Goal: Task Accomplishment & Management: Use online tool/utility

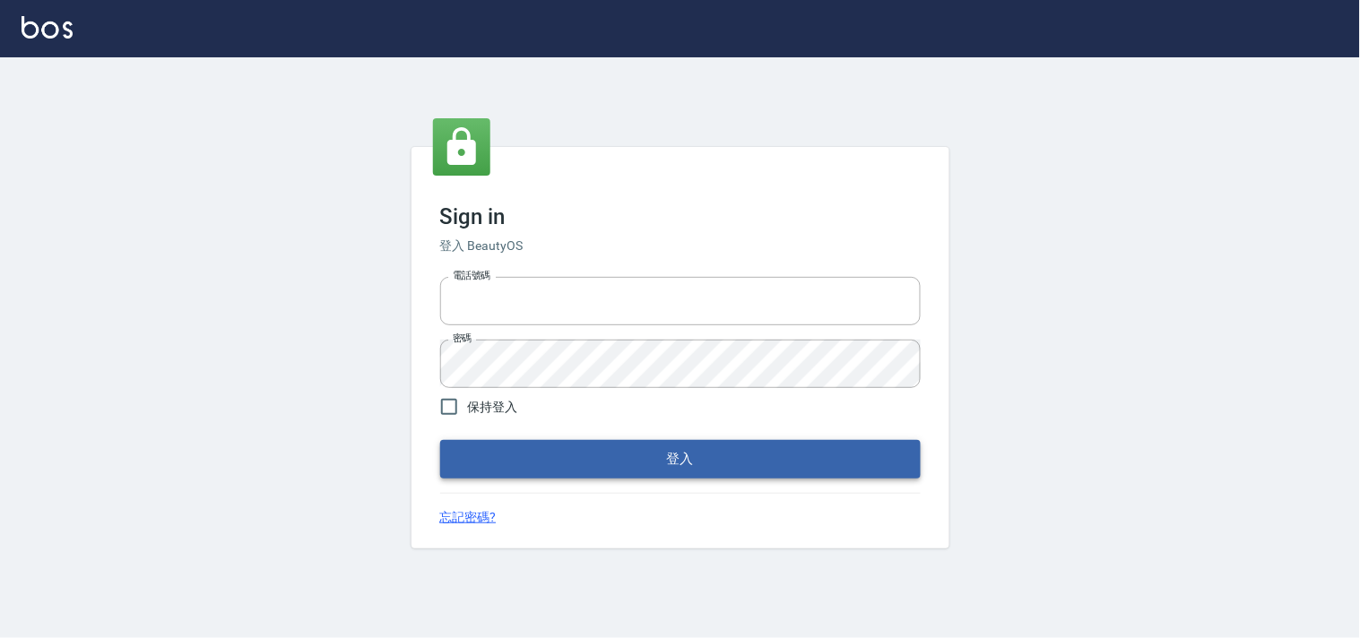
type input "28362778"
click at [661, 460] on button "登入" at bounding box center [680, 459] width 481 height 38
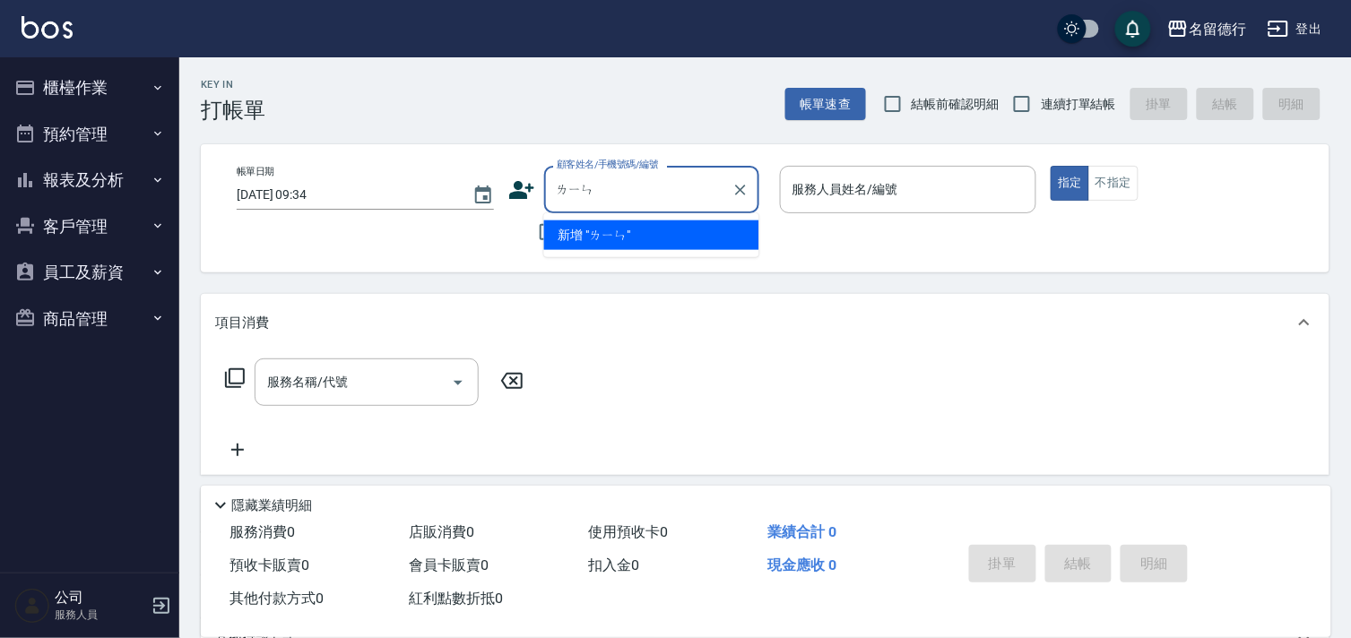
type input "林"
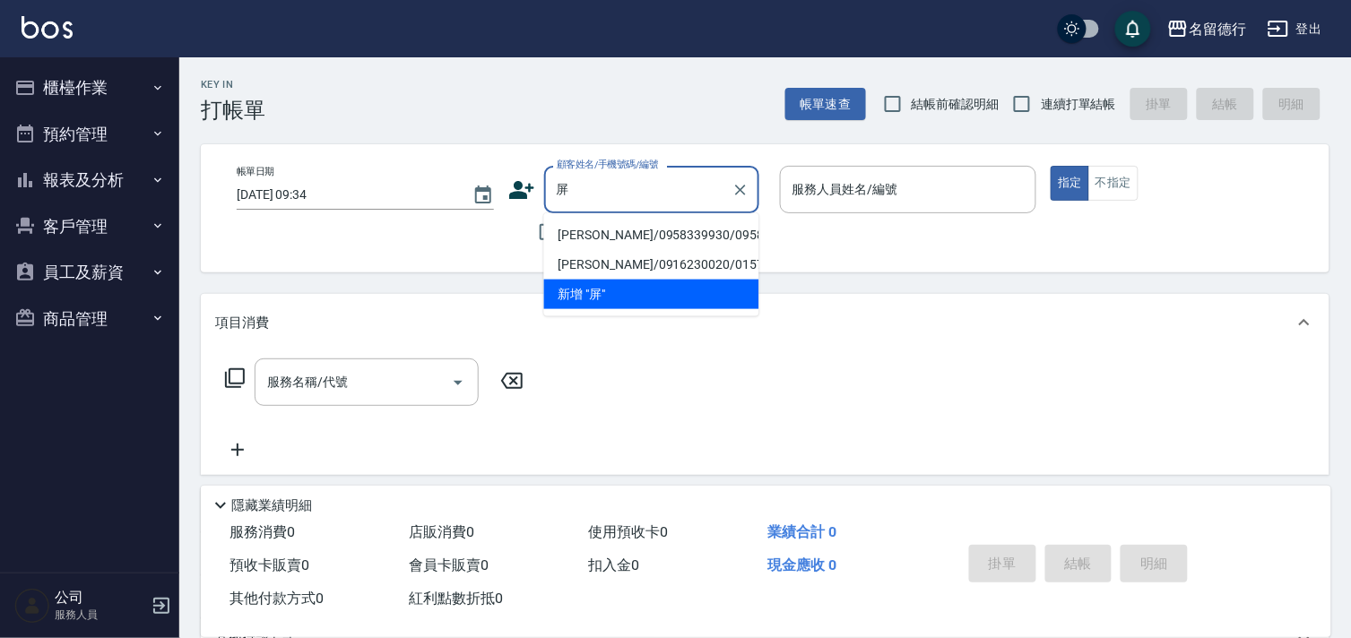
click at [610, 236] on li "[PERSON_NAME]/0958339930/0958339930" at bounding box center [651, 236] width 215 height 30
type input "[PERSON_NAME]/0958339930/0958339930"
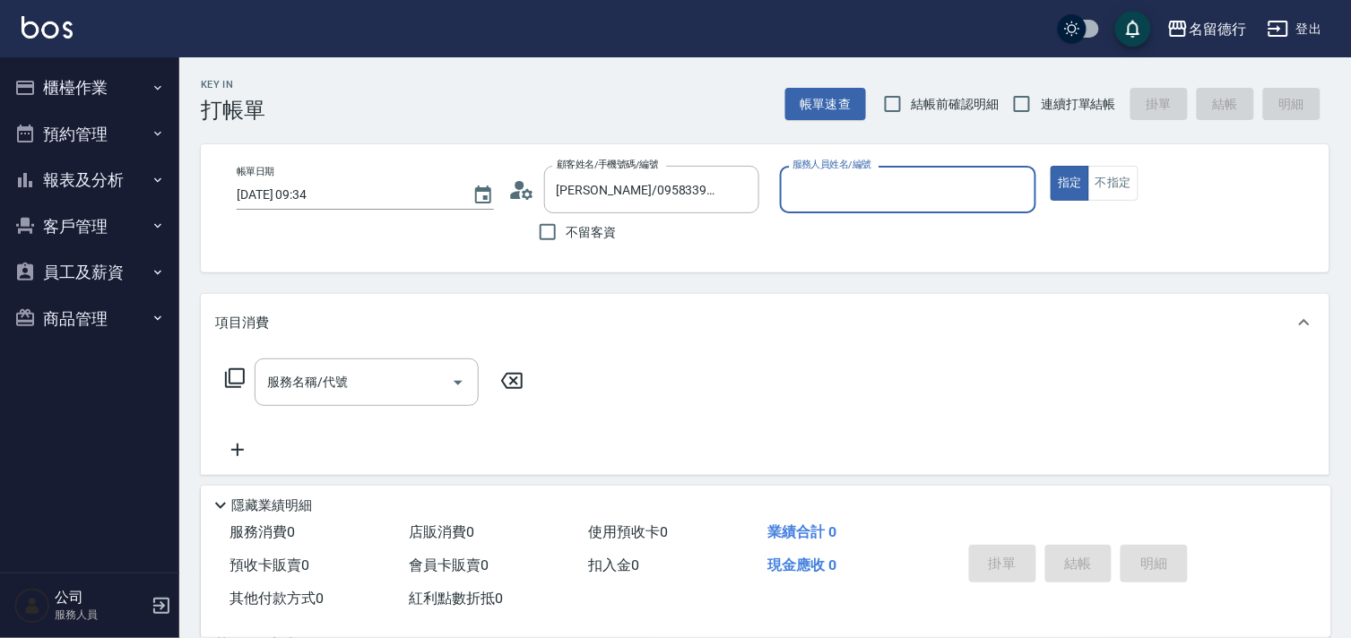
click at [808, 185] on input "服務人員姓名/編號" at bounding box center [908, 189] width 241 height 31
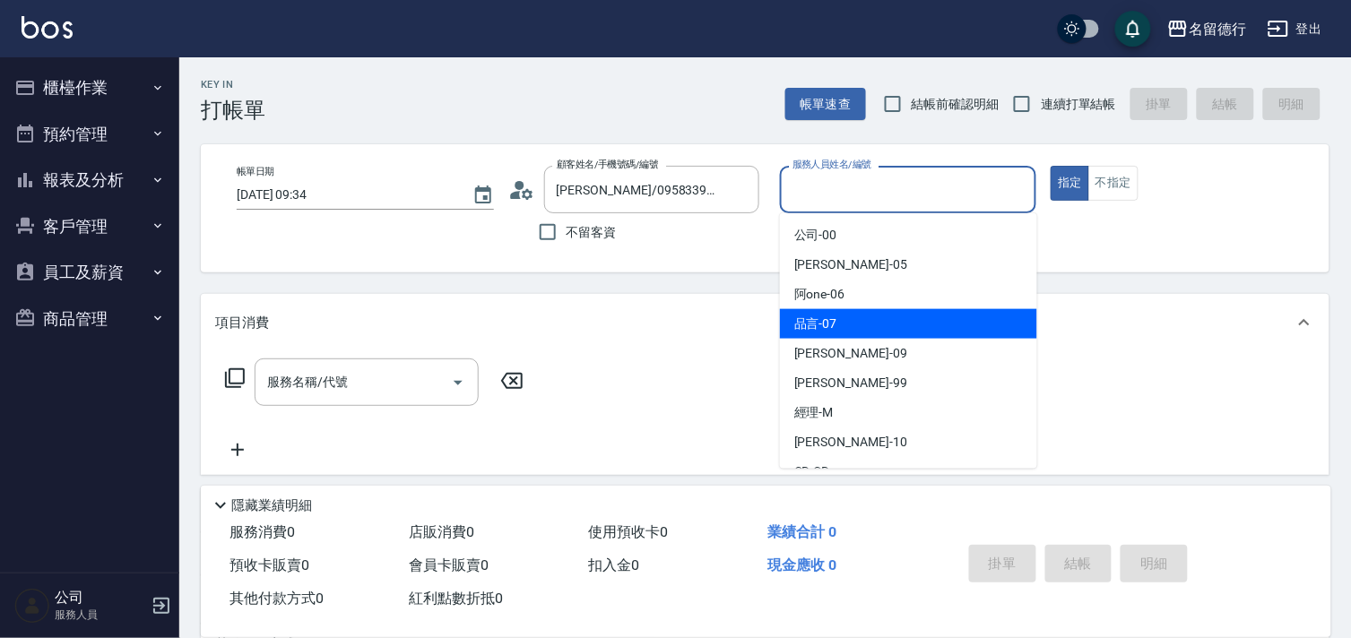
click at [853, 319] on div "品言 -07" at bounding box center [908, 324] width 257 height 30
type input "品言-07"
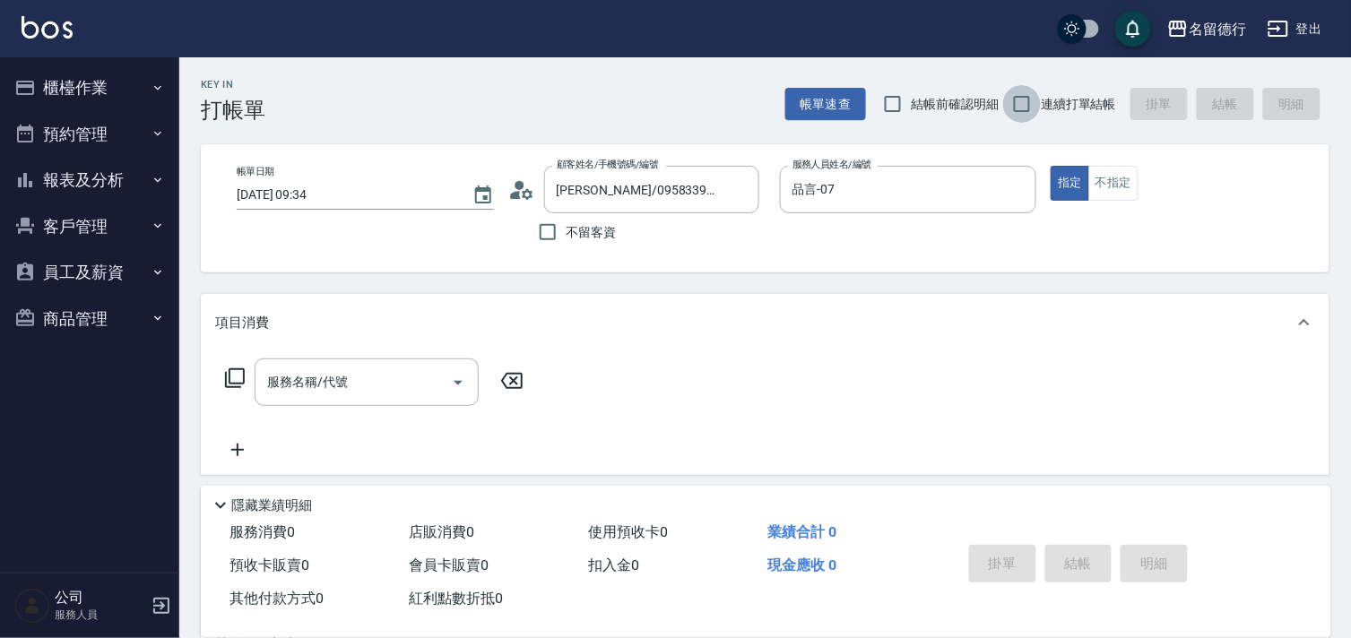
click at [1025, 101] on input "連續打單結帳" at bounding box center [1022, 104] width 38 height 38
checkbox input "true"
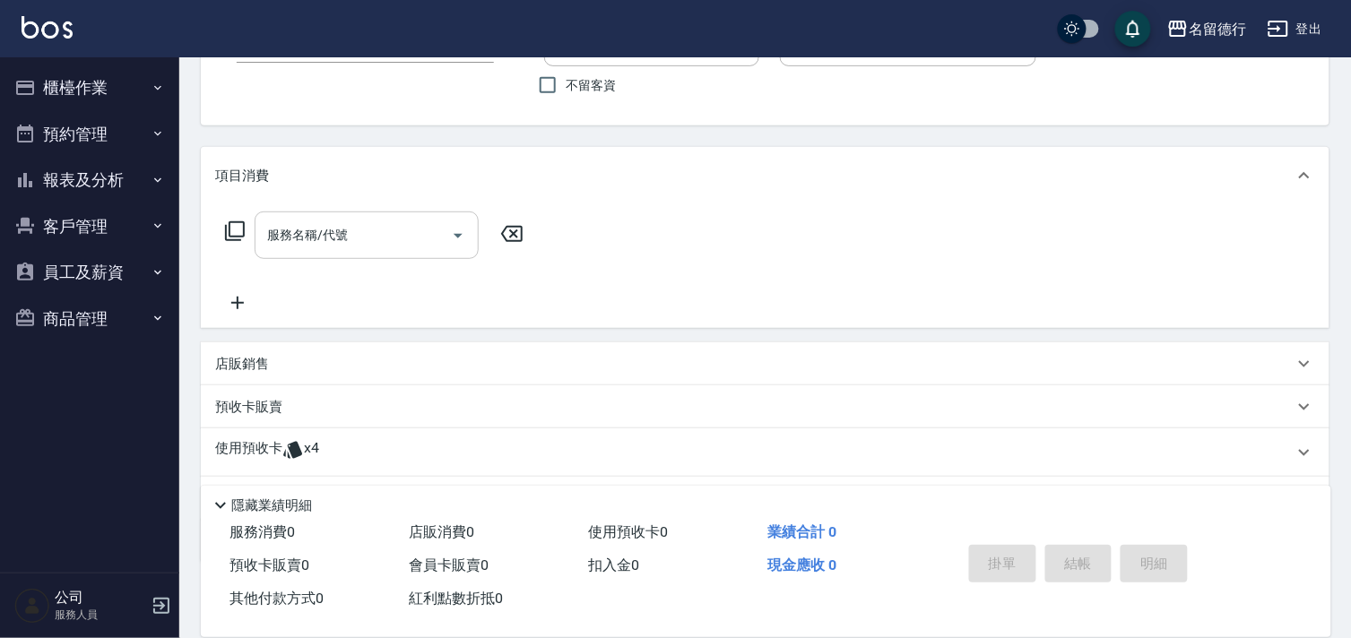
scroll to position [240, 0]
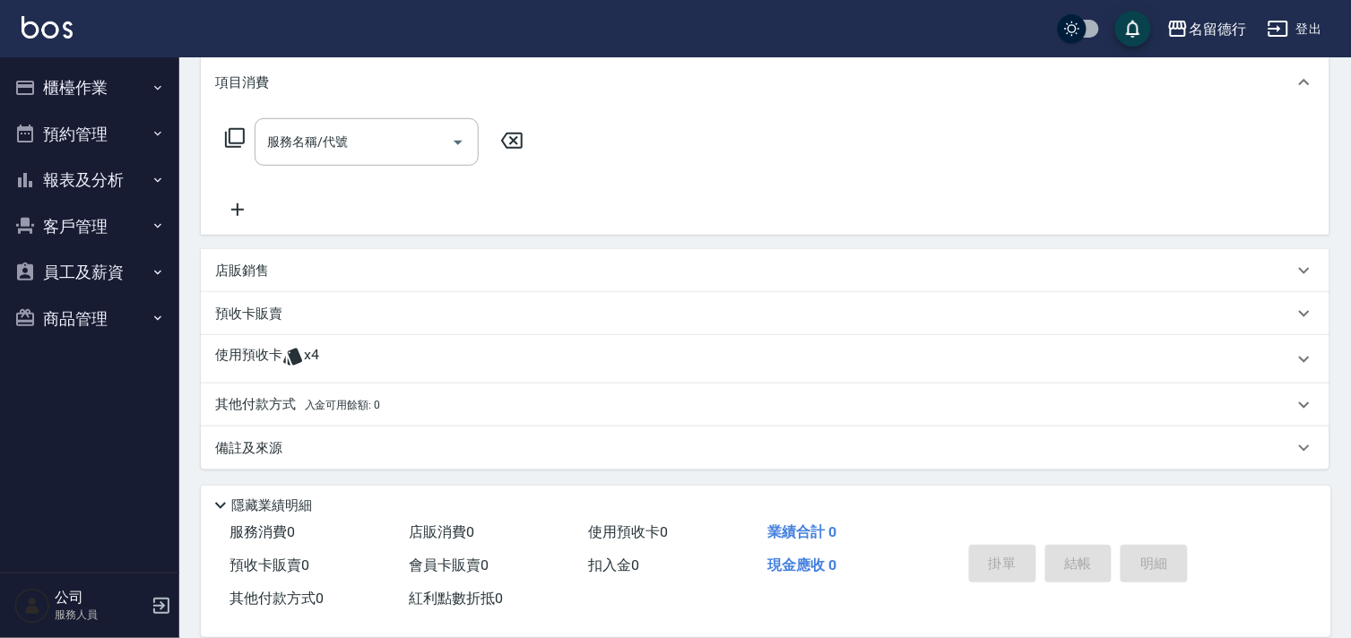
click at [238, 317] on p "預收卡販賣" at bounding box center [248, 314] width 67 height 19
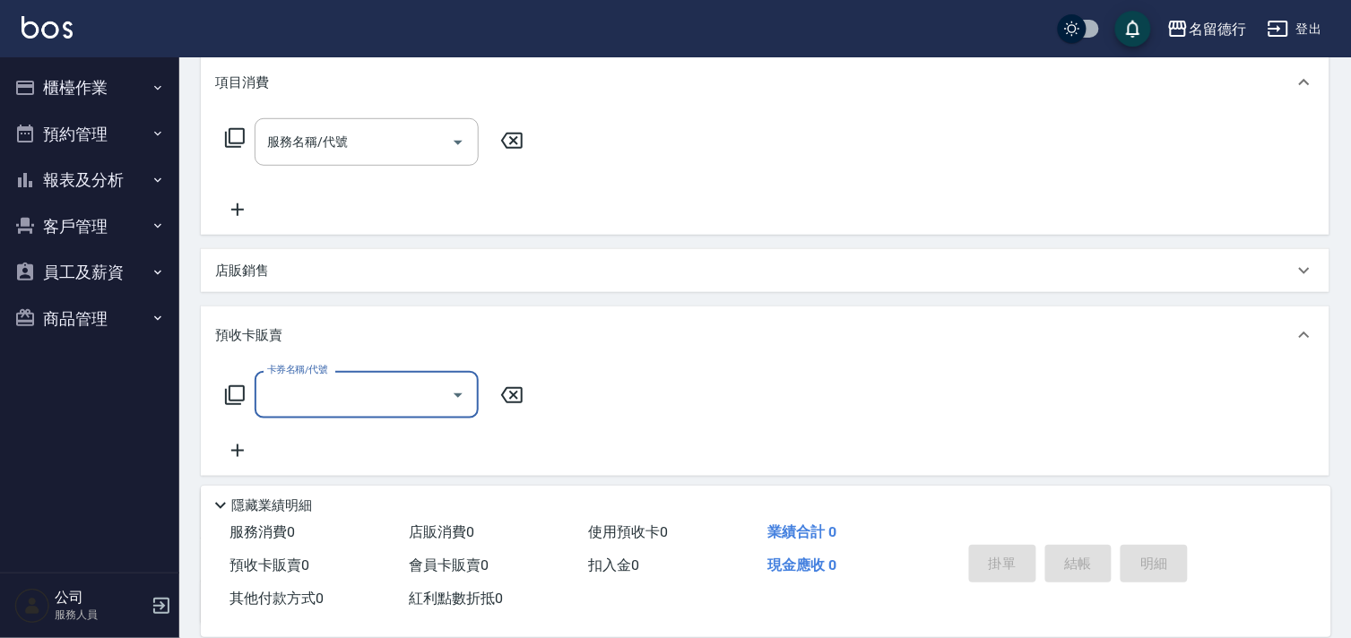
scroll to position [1, 0]
click at [239, 392] on icon at bounding box center [235, 396] width 22 height 22
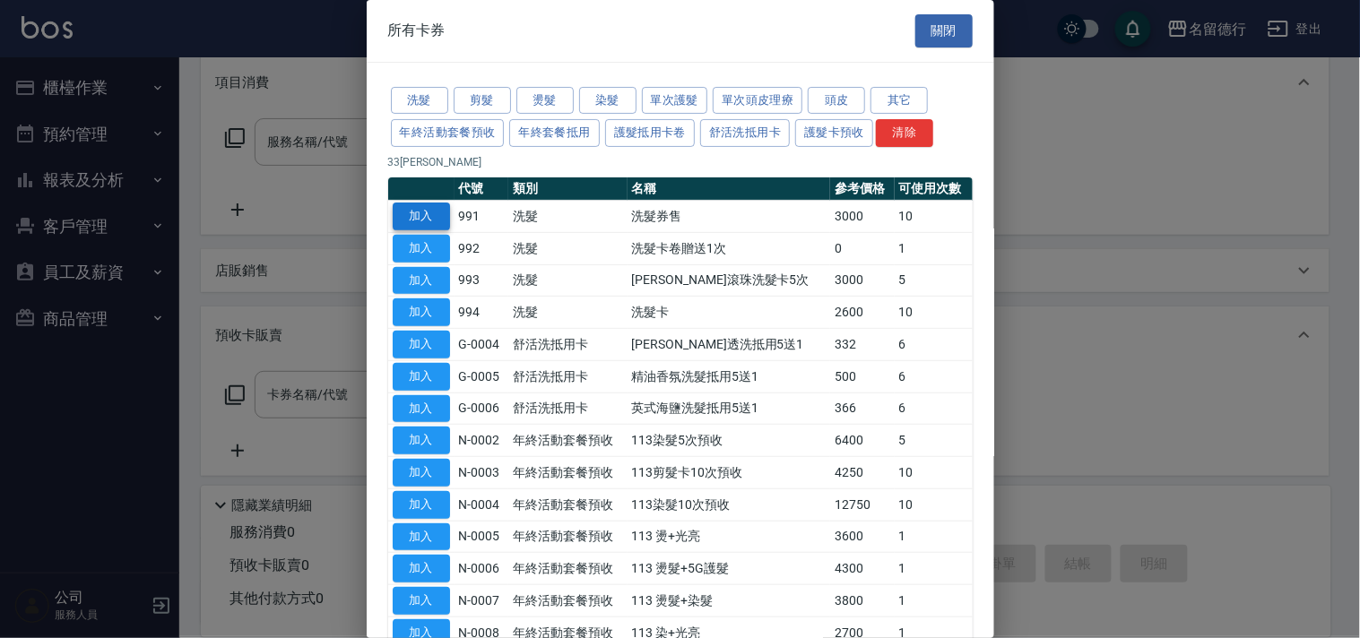
click at [422, 224] on button "加入" at bounding box center [421, 217] width 57 height 28
type input "洗髮券售(991)"
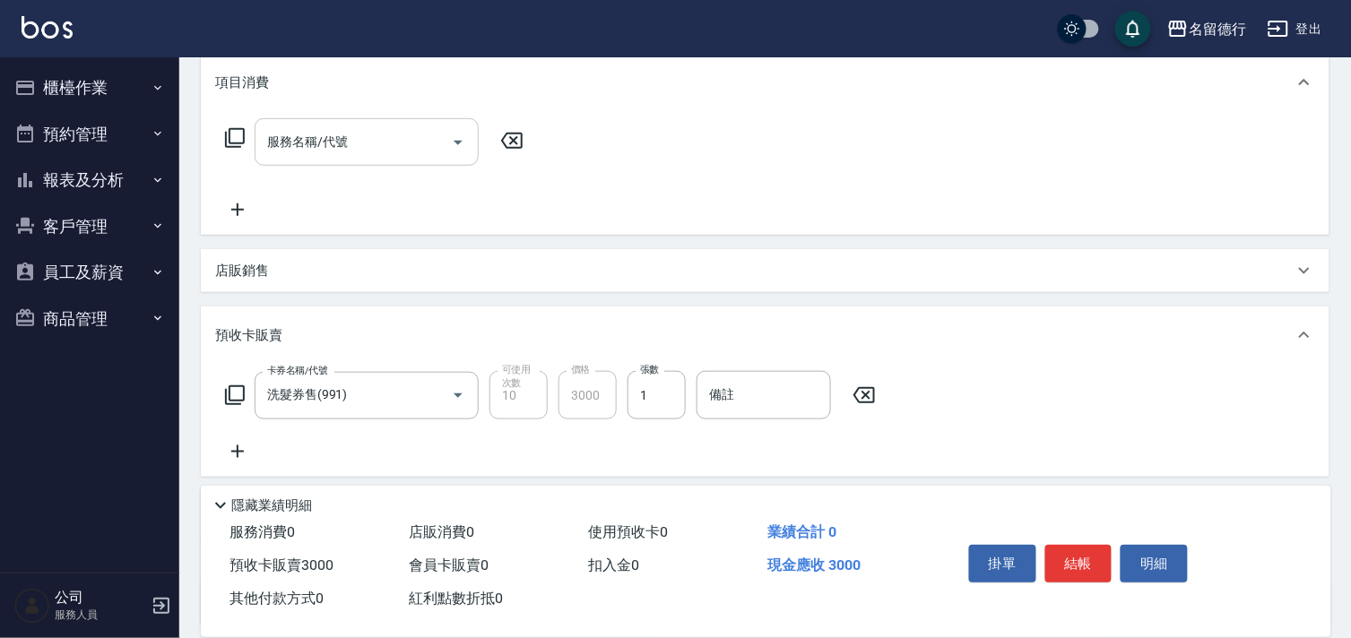
click at [312, 145] on div "服務名稱/代號 服務名稱/代號" at bounding box center [367, 142] width 224 height 48
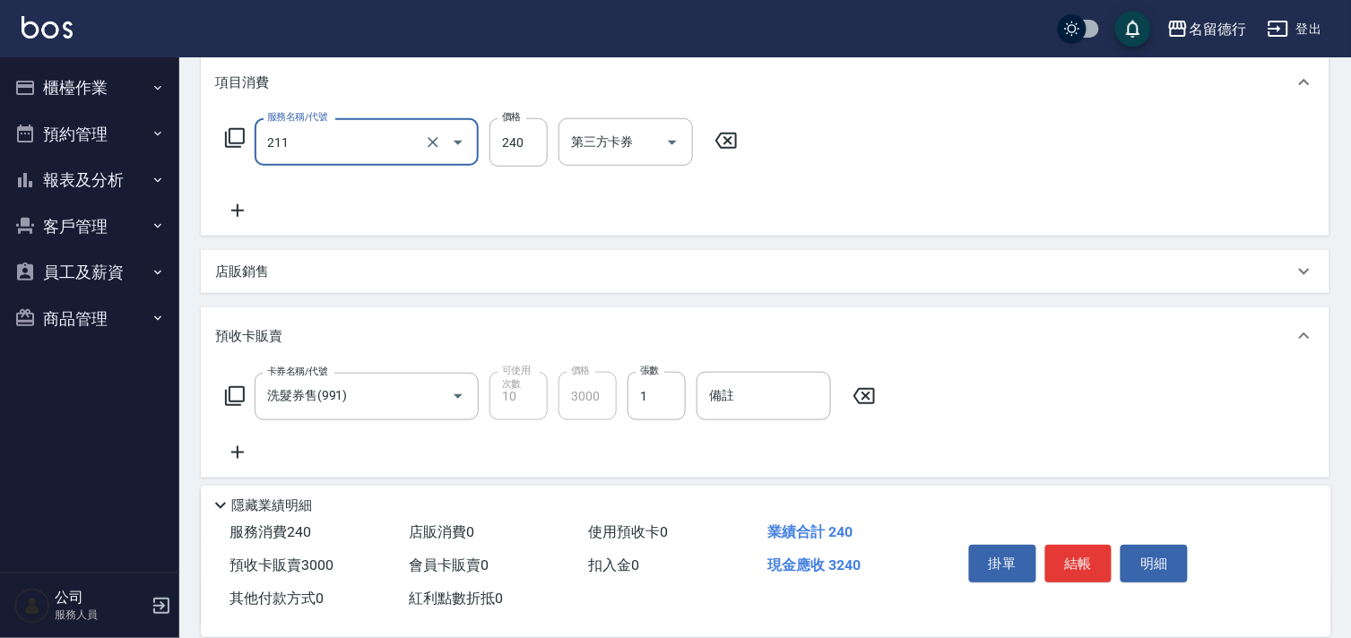
type input "洗髮券(211)"
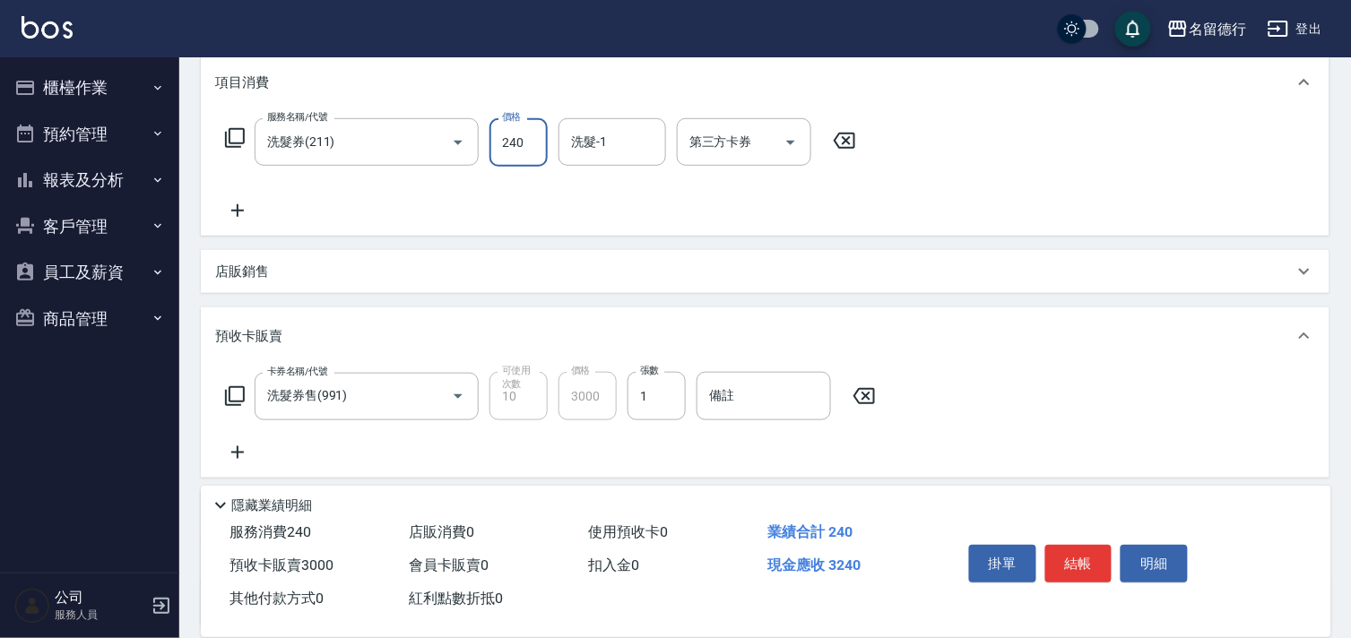
click at [849, 145] on icon at bounding box center [844, 141] width 45 height 22
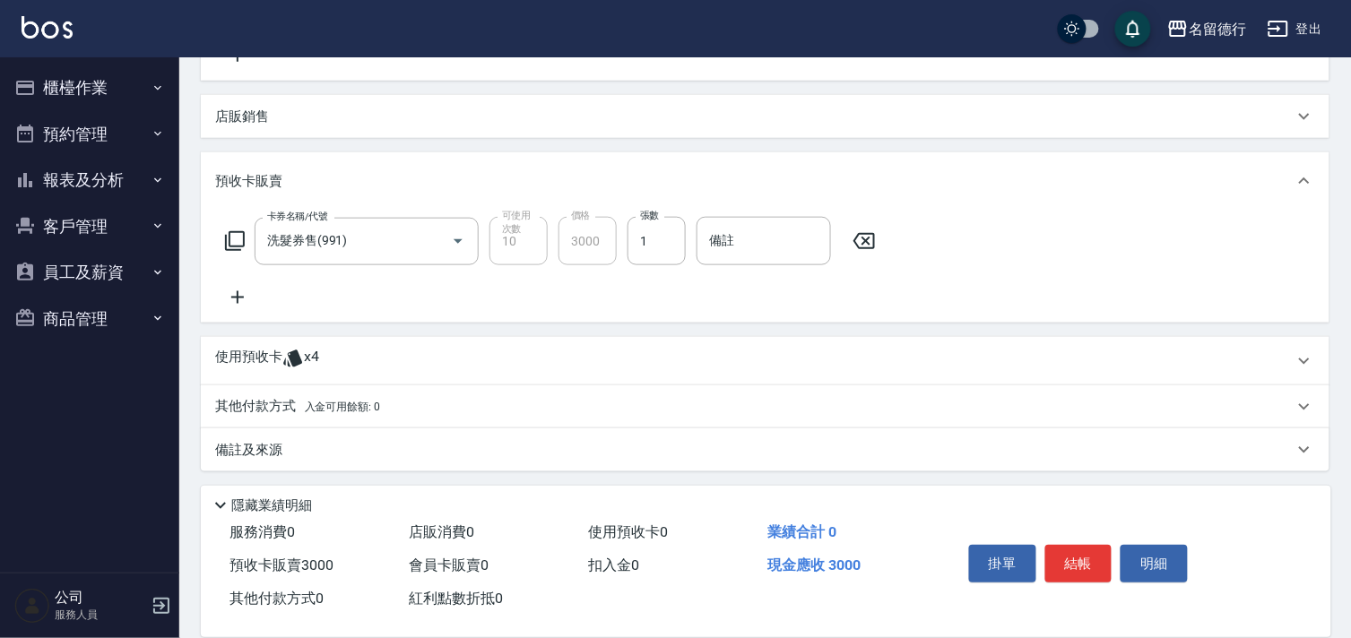
scroll to position [397, 0]
click at [273, 347] on p "使用預收卡" at bounding box center [248, 358] width 67 height 27
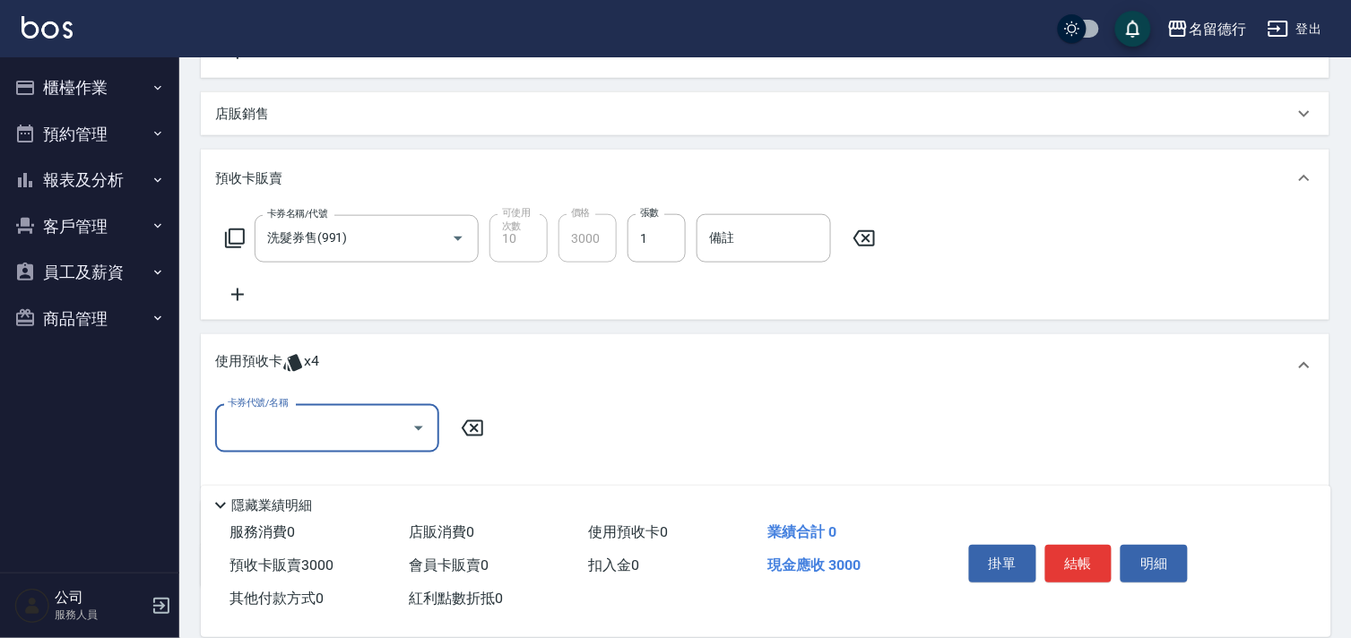
scroll to position [1, 0]
click at [247, 436] on input "卡券代號/名稱" at bounding box center [313, 427] width 181 height 31
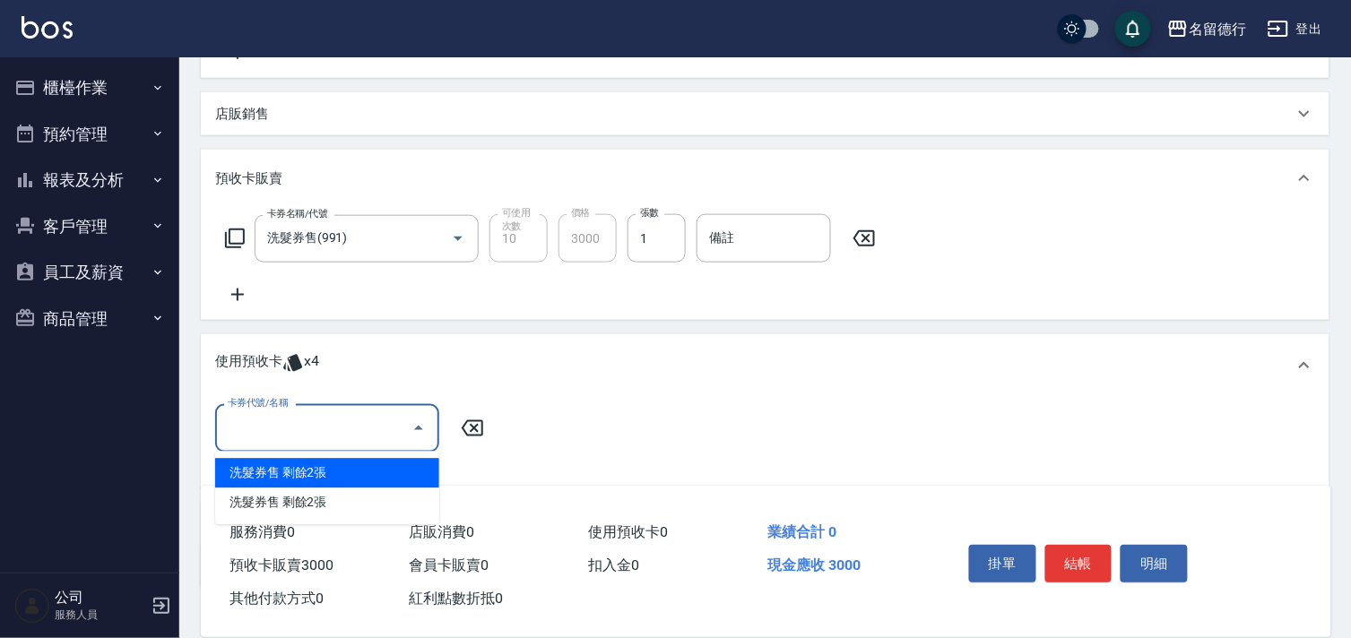
click at [258, 467] on div "洗髮券售 剩餘2張" at bounding box center [327, 474] width 224 height 30
type input "洗髮券售"
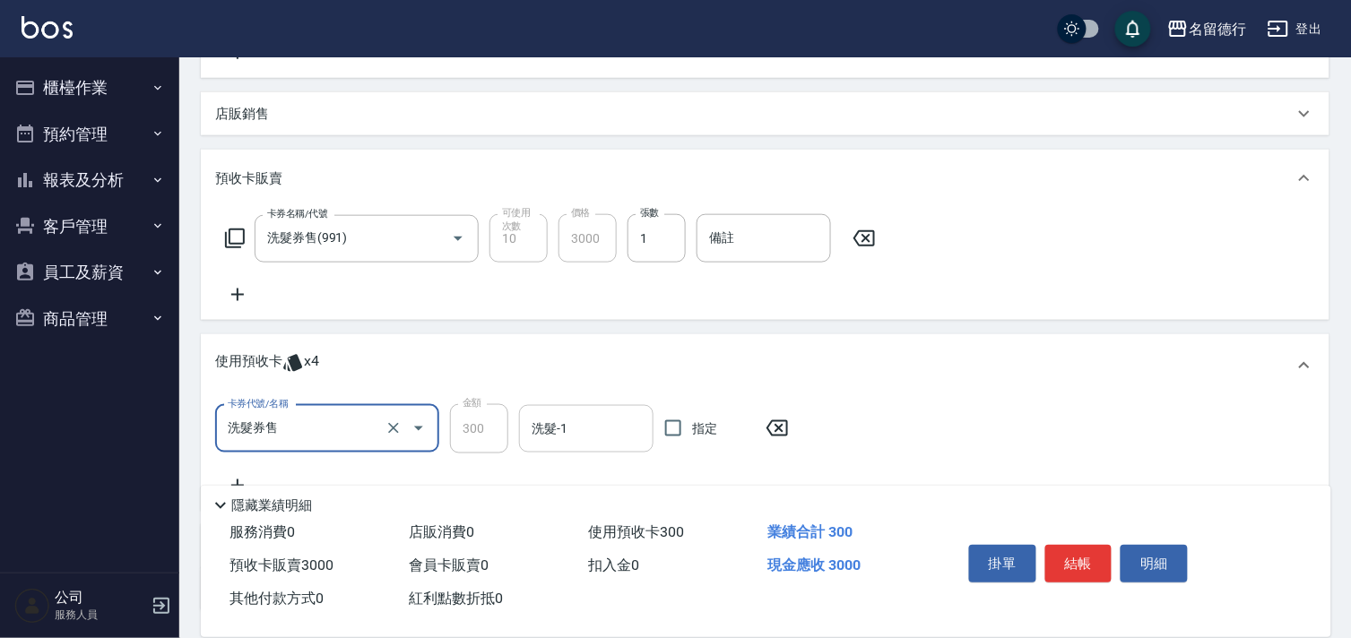
click at [563, 443] on input "洗髮-1" at bounding box center [586, 428] width 118 height 31
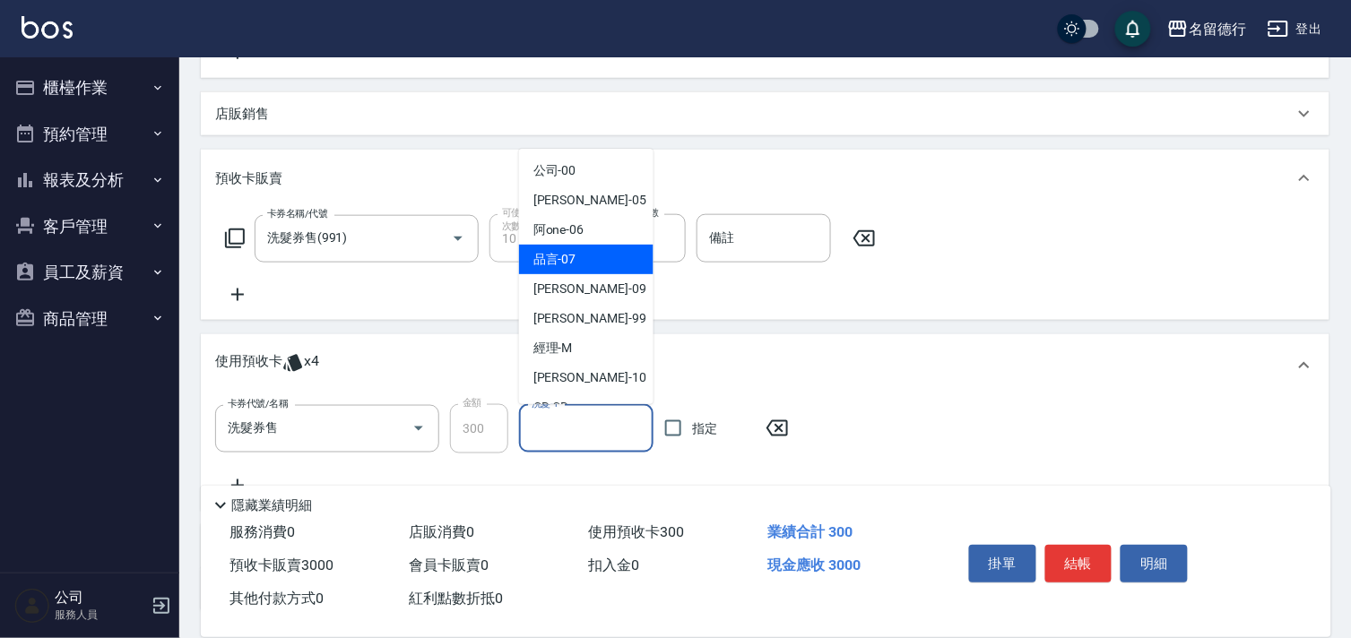
click at [563, 263] on span "品言 -07" at bounding box center [555, 259] width 43 height 19
type input "品言-07"
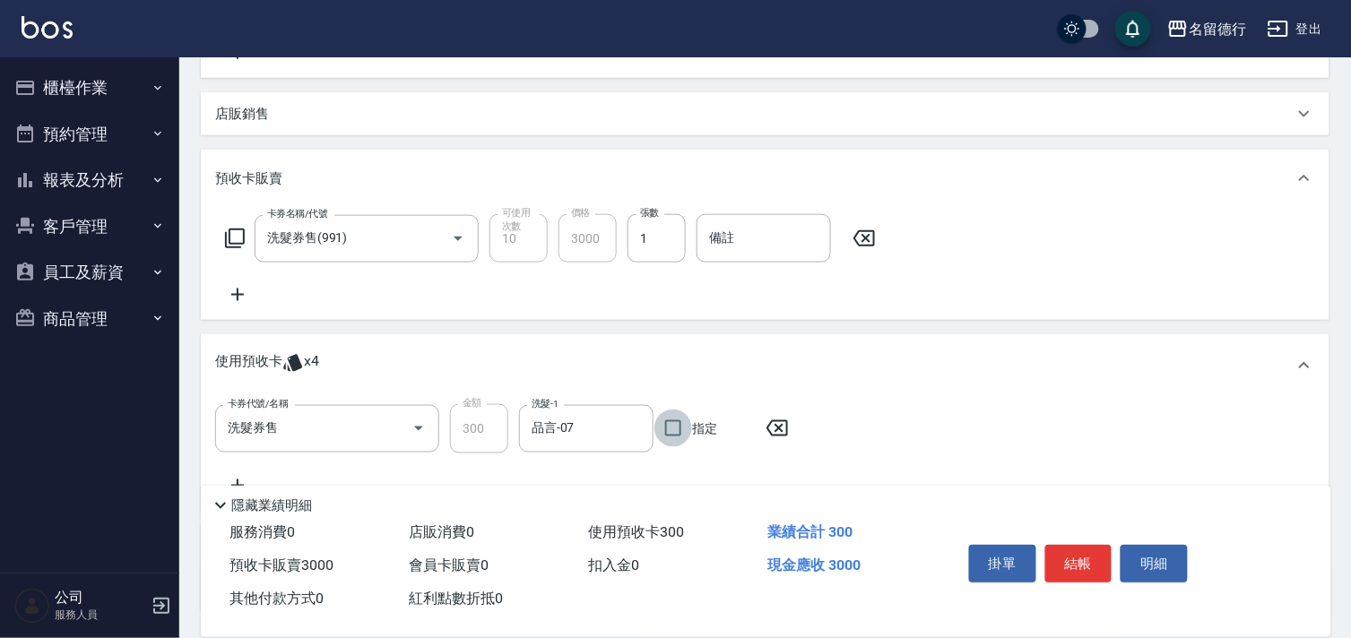
click at [671, 426] on input "指定" at bounding box center [674, 429] width 38 height 38
checkbox input "true"
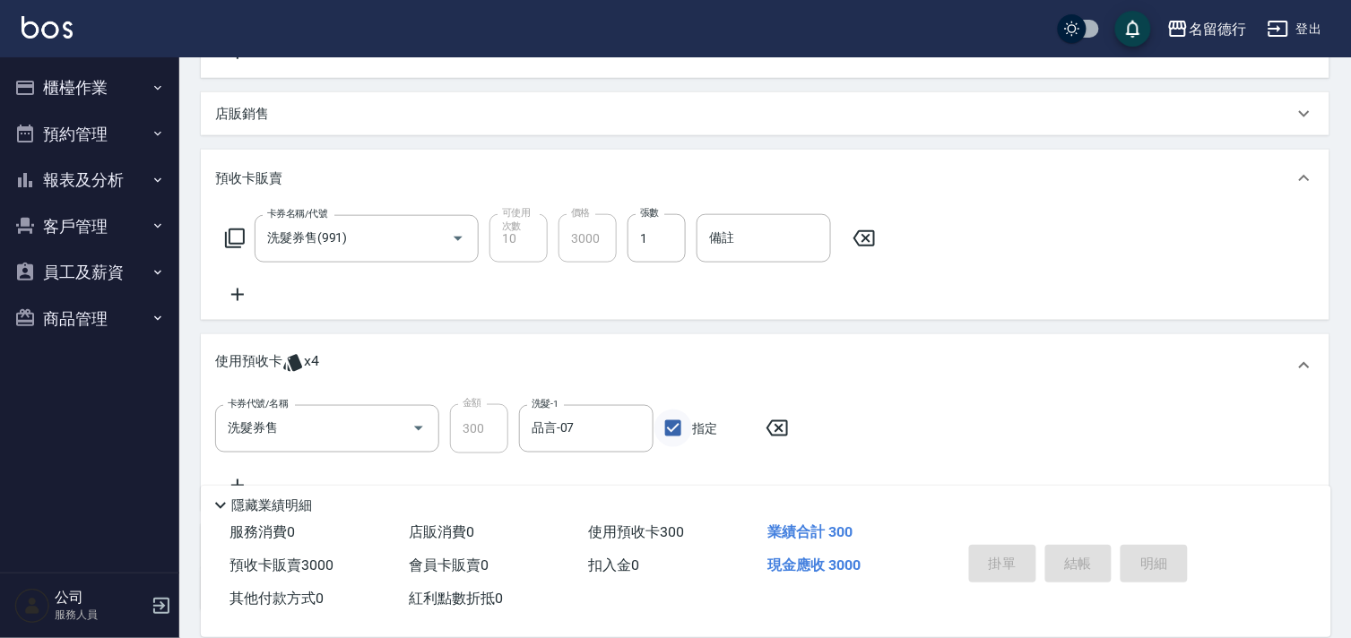
type input "[DATE] 09:36"
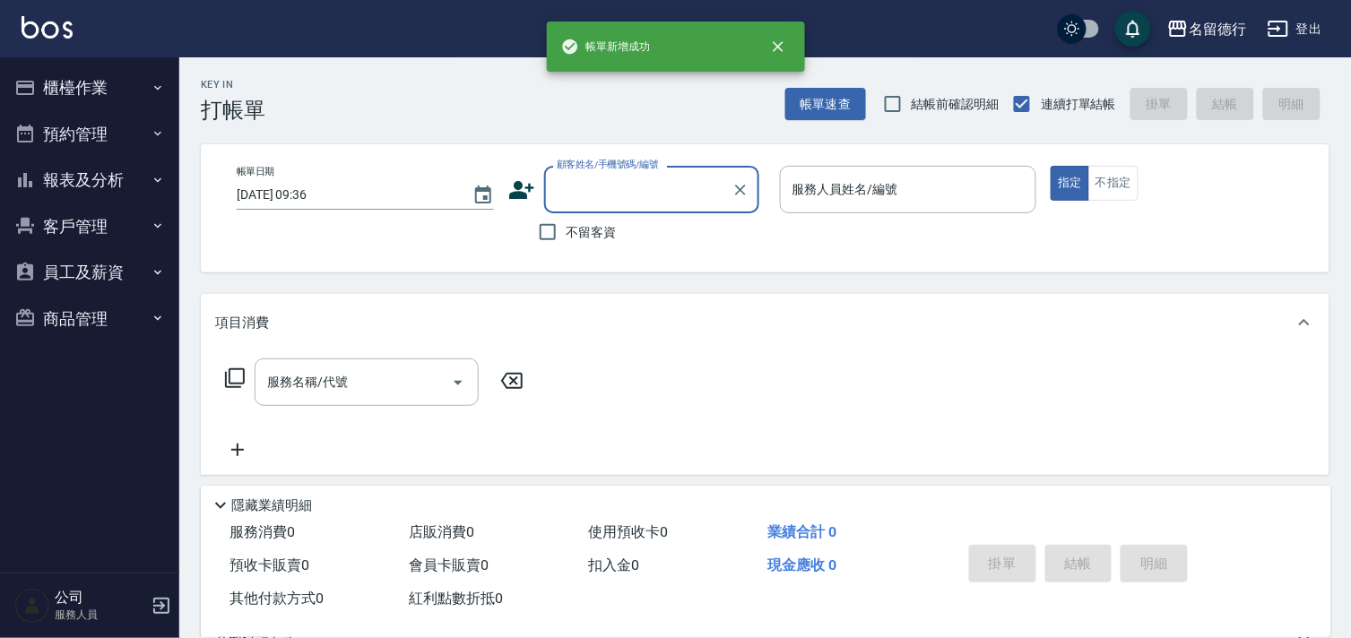
scroll to position [0, 0]
click at [544, 240] on input "不留客資" at bounding box center [548, 232] width 38 height 38
checkbox input "true"
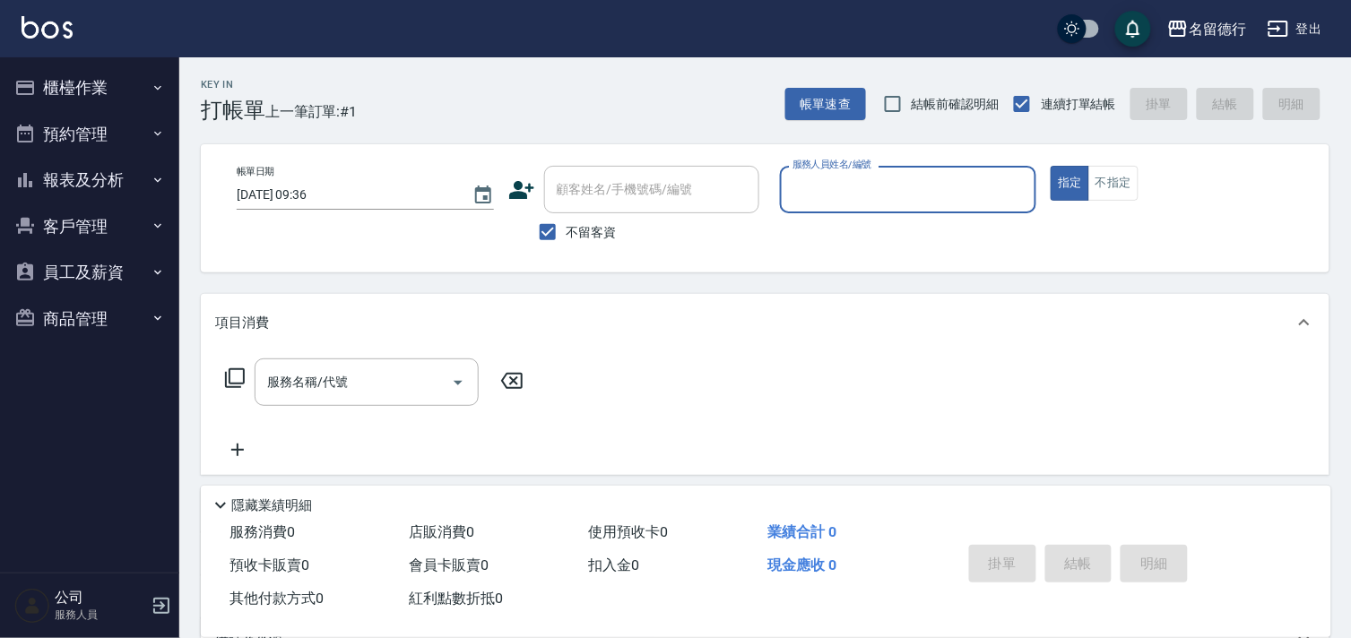
click at [831, 195] on input "服務人員姓名/編號" at bounding box center [908, 189] width 241 height 31
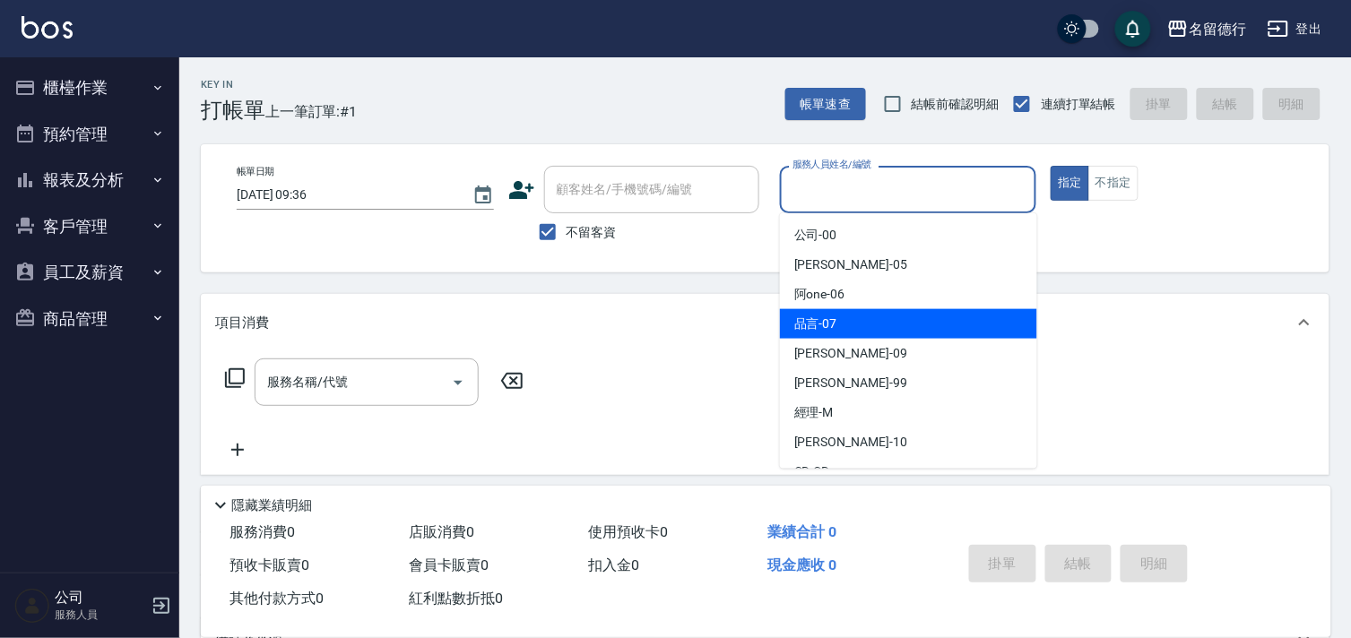
click at [816, 324] on span "品言 -07" at bounding box center [815, 324] width 43 height 19
type input "品言-07"
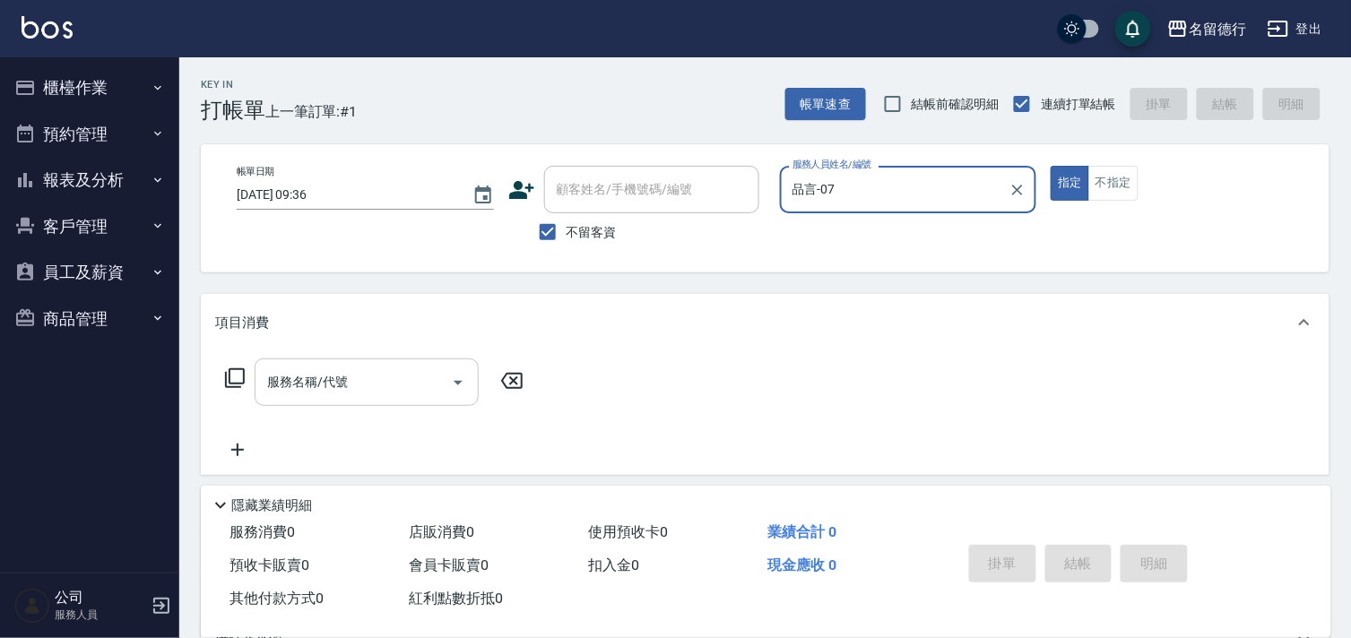
click at [339, 375] on div "服務名稱/代號 服務名稱/代號" at bounding box center [367, 383] width 224 height 48
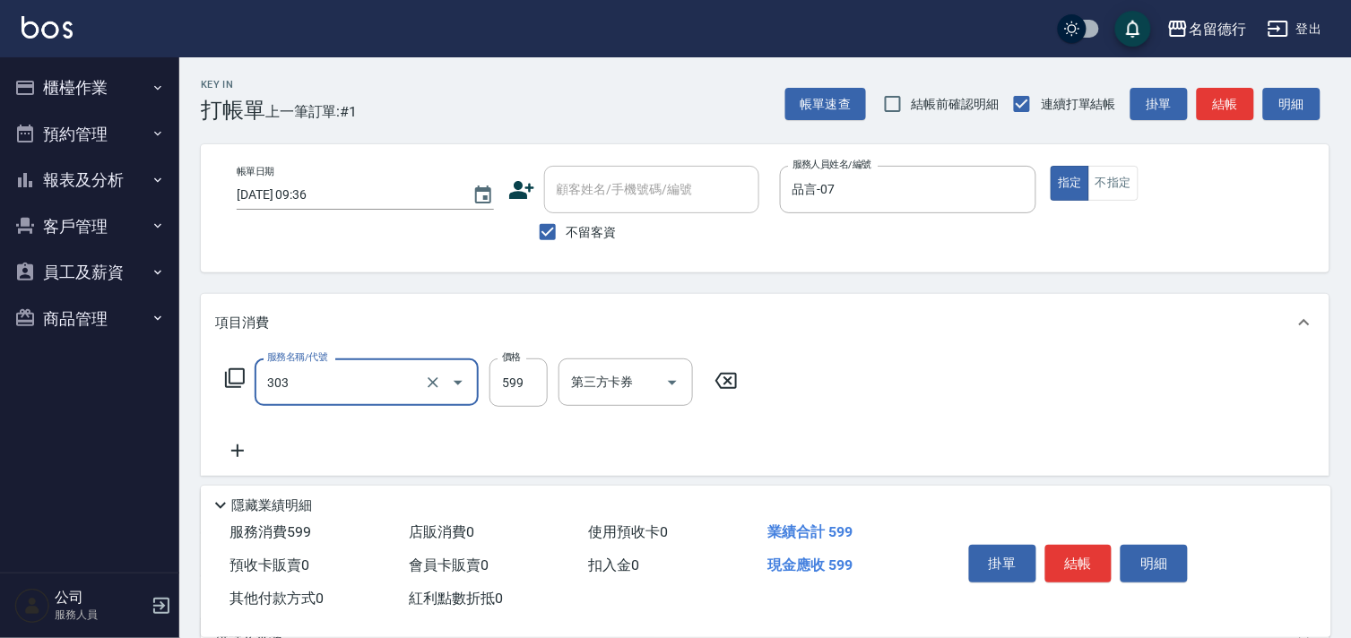
type input "洗+剪599(303)"
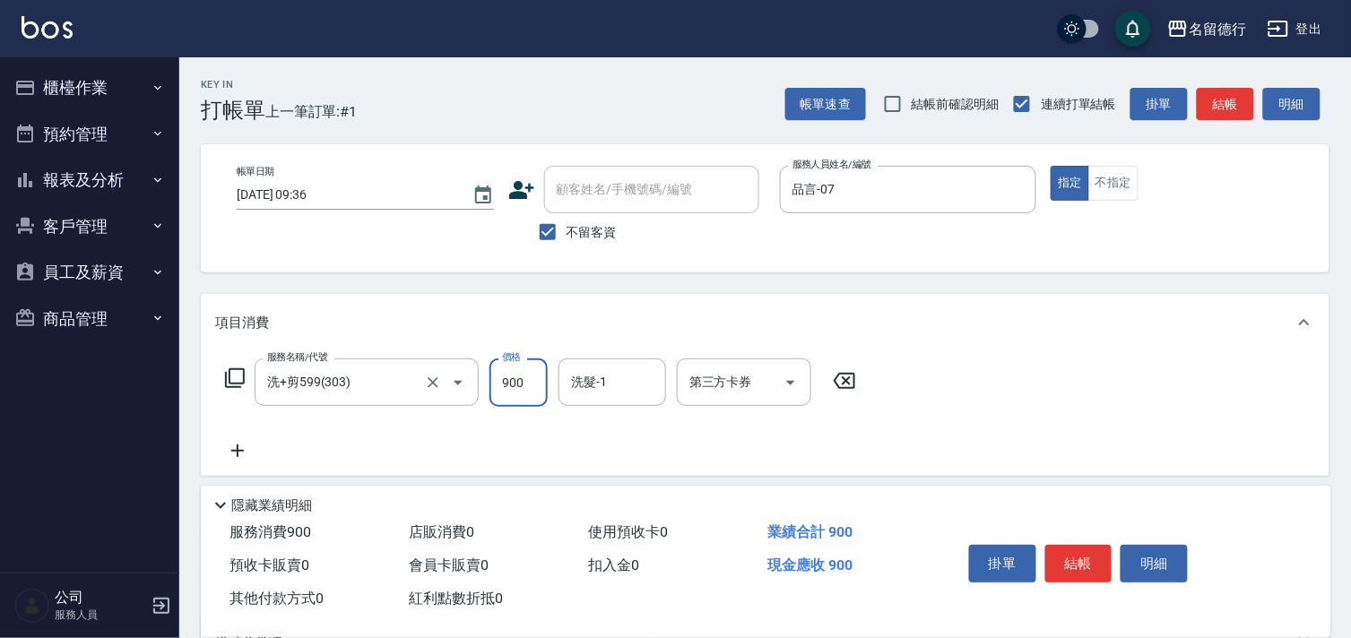
type input "900"
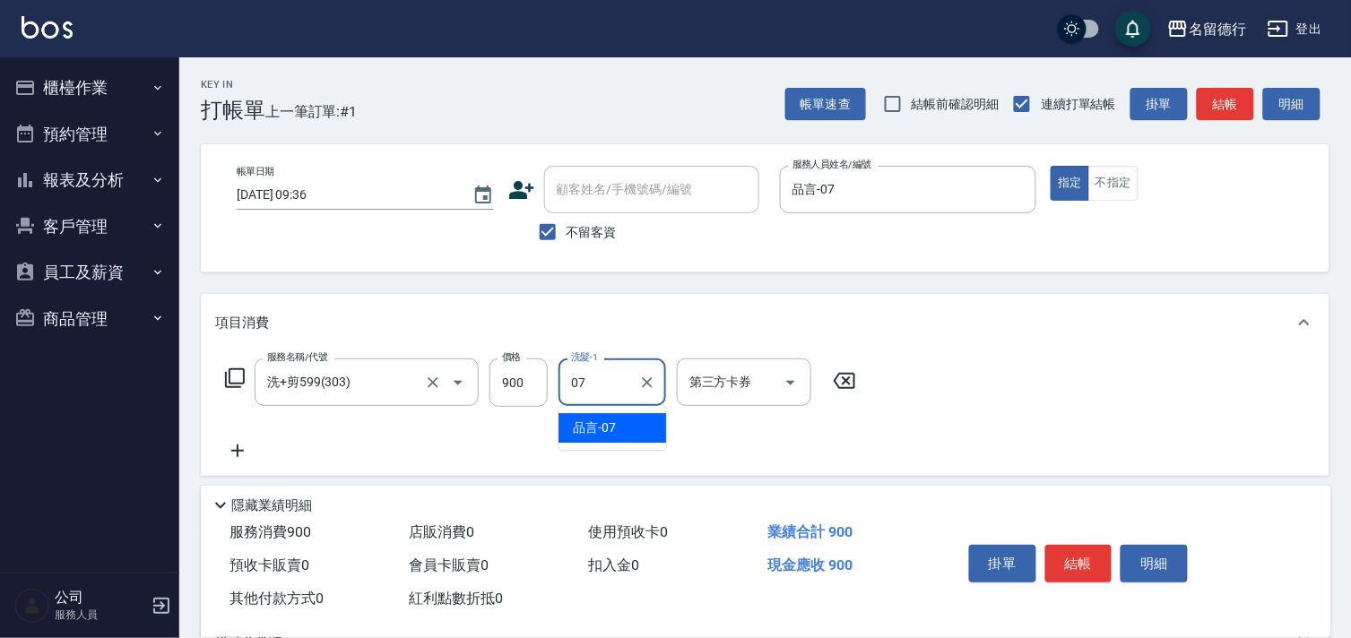
type input "品言-07"
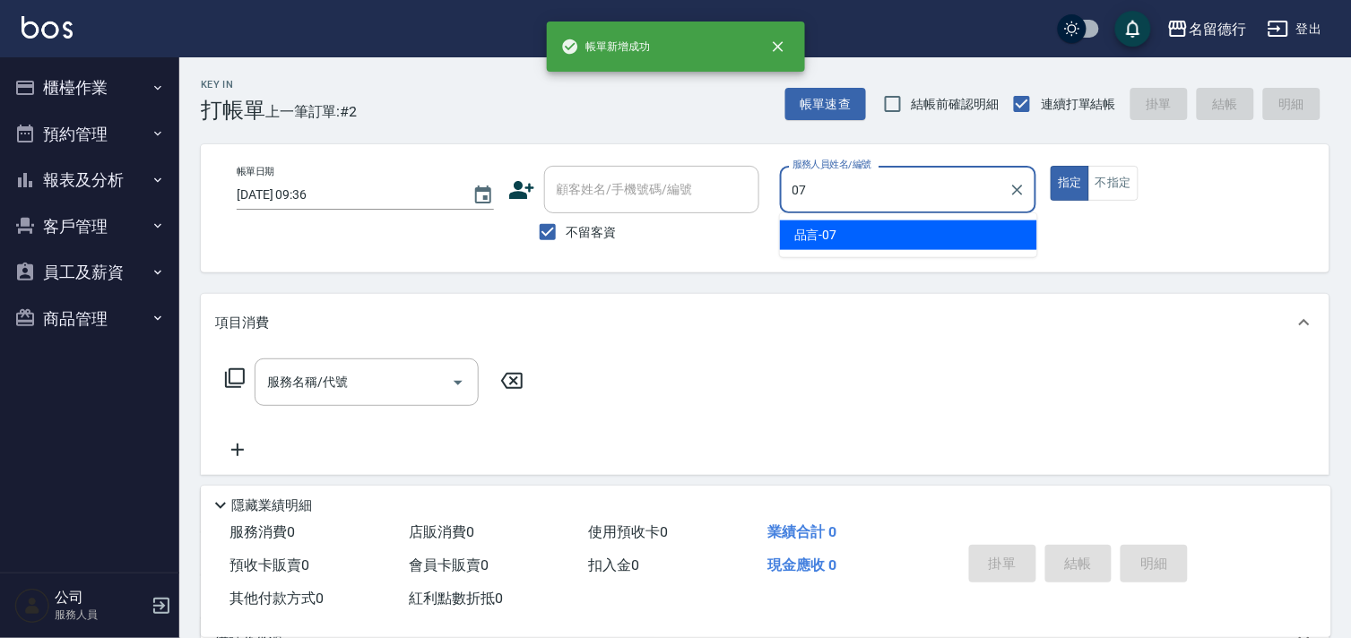
type input "品言-07"
type button "true"
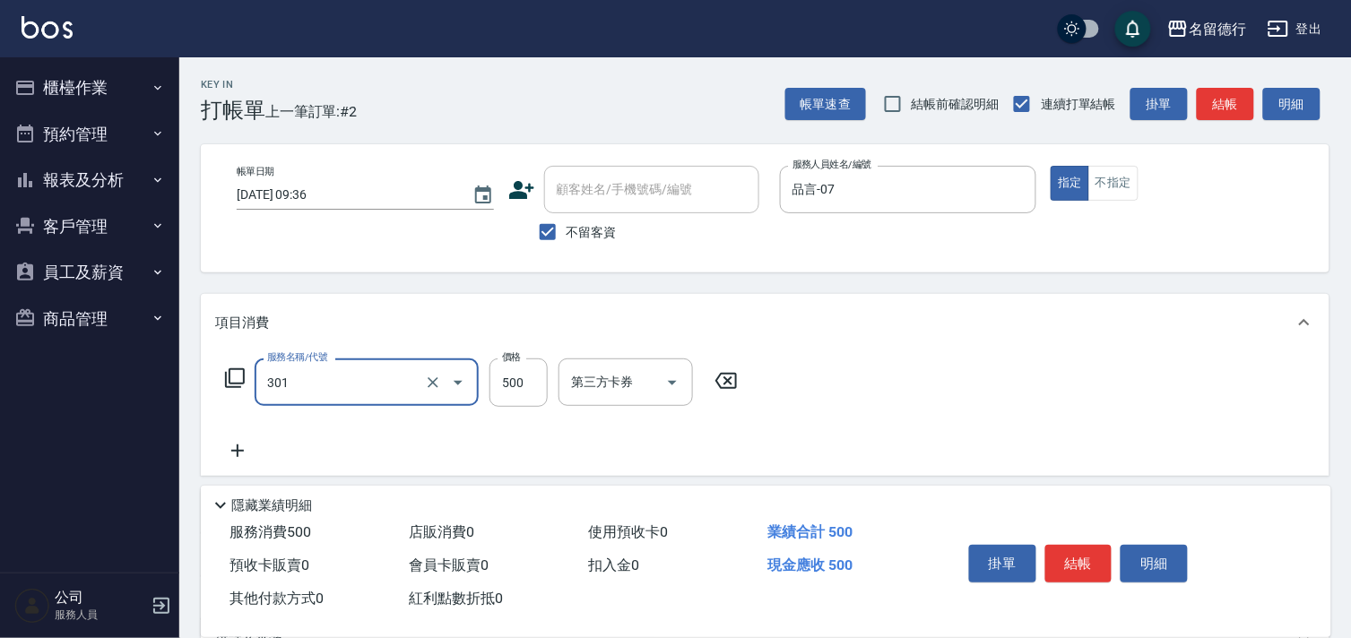
type input "剪髮(301)"
type input "300"
